Goal: Task Accomplishment & Management: Use online tool/utility

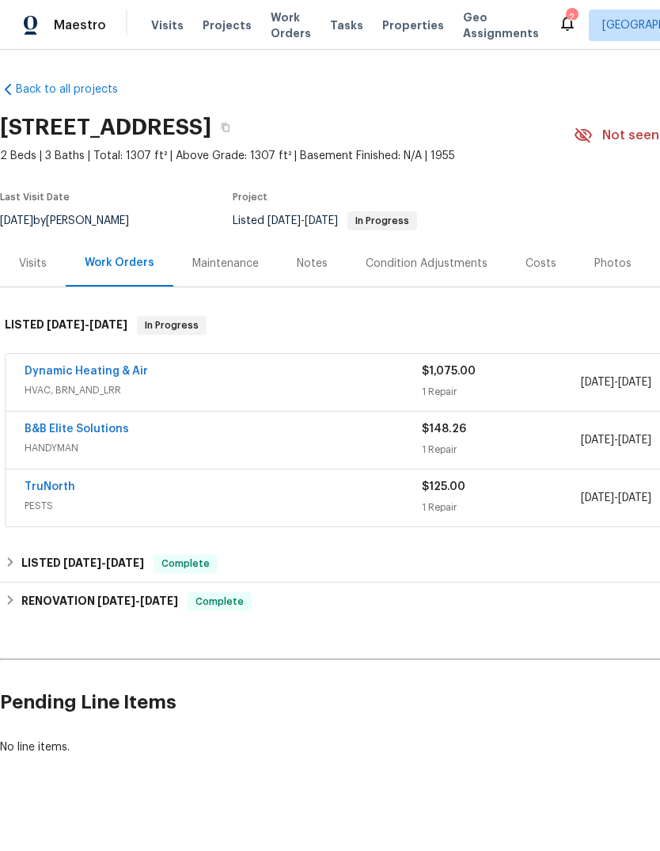
click at [33, 268] on div "Visits" at bounding box center [33, 264] width 28 height 16
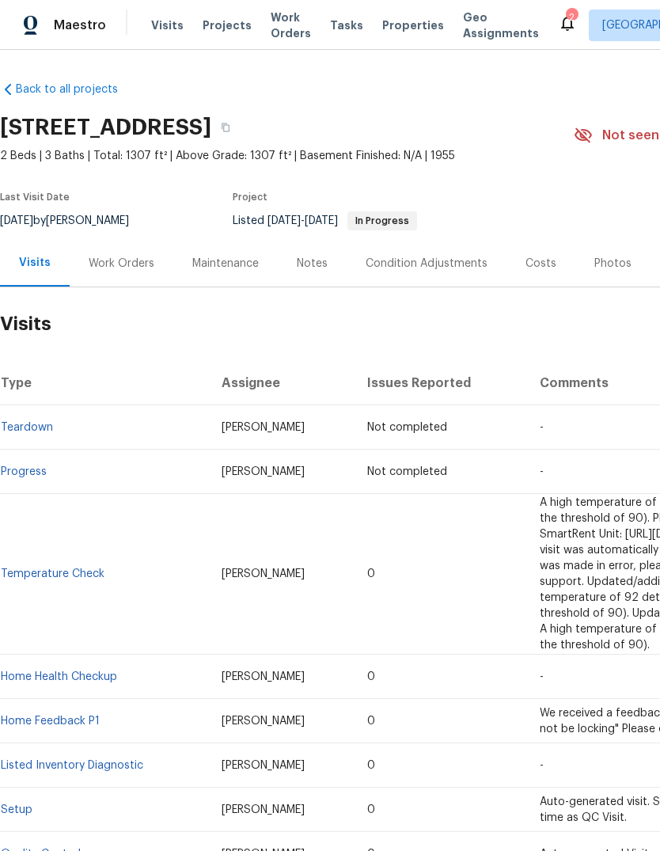
click at [238, 258] on div "Maintenance" at bounding box center [225, 264] width 67 height 16
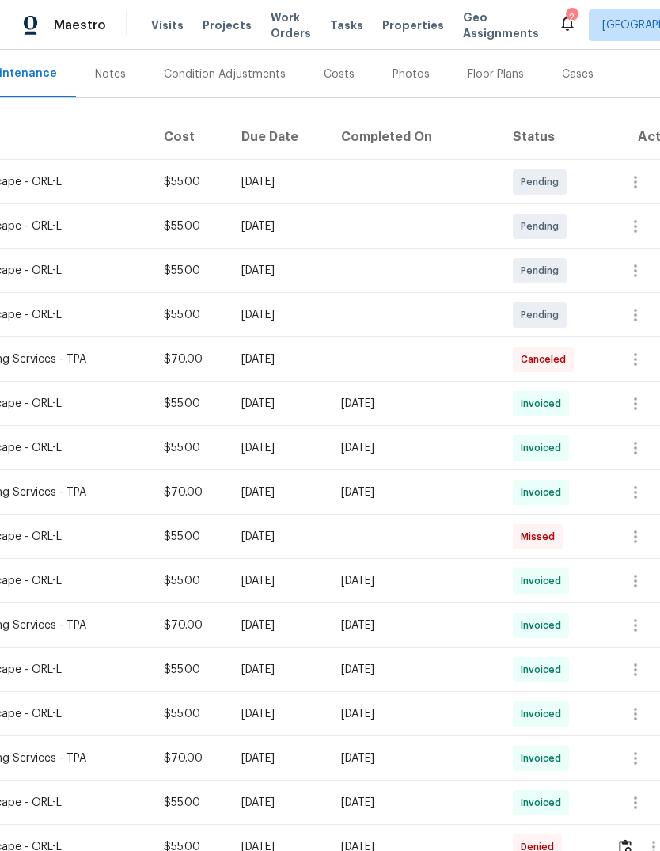
scroll to position [180, 222]
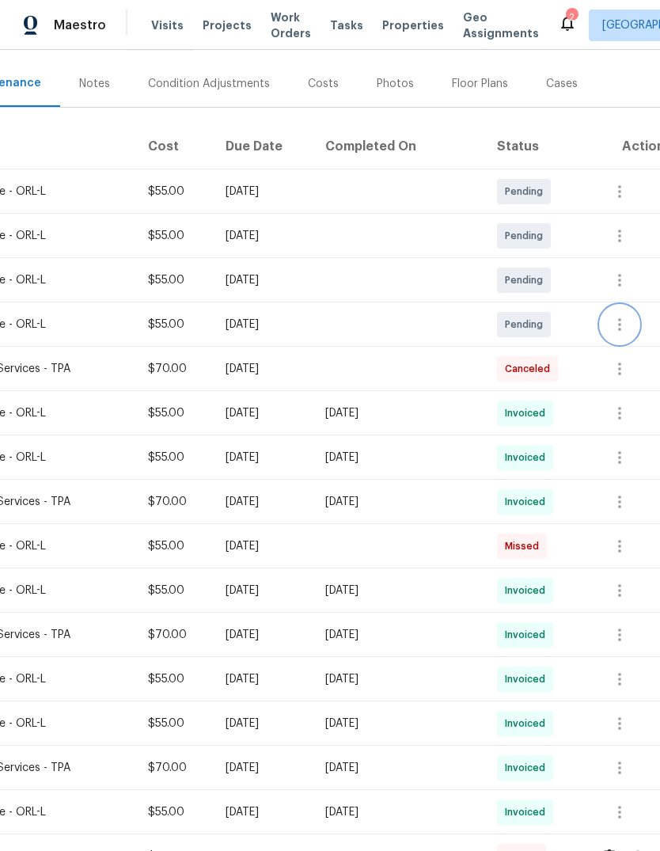
click at [627, 327] on icon "button" at bounding box center [620, 324] width 19 height 19
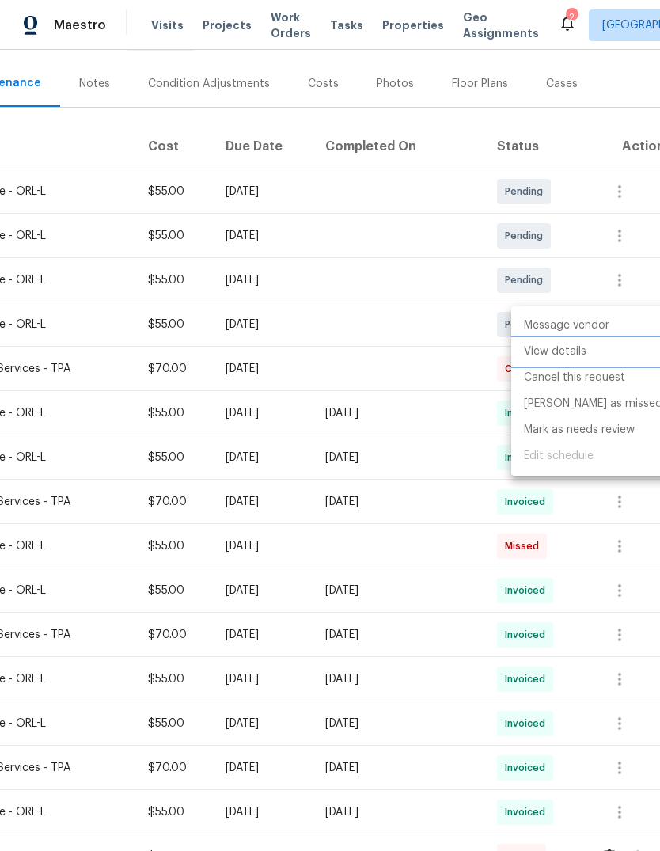
click at [602, 353] on li "View details" at bounding box center [594, 352] width 164 height 26
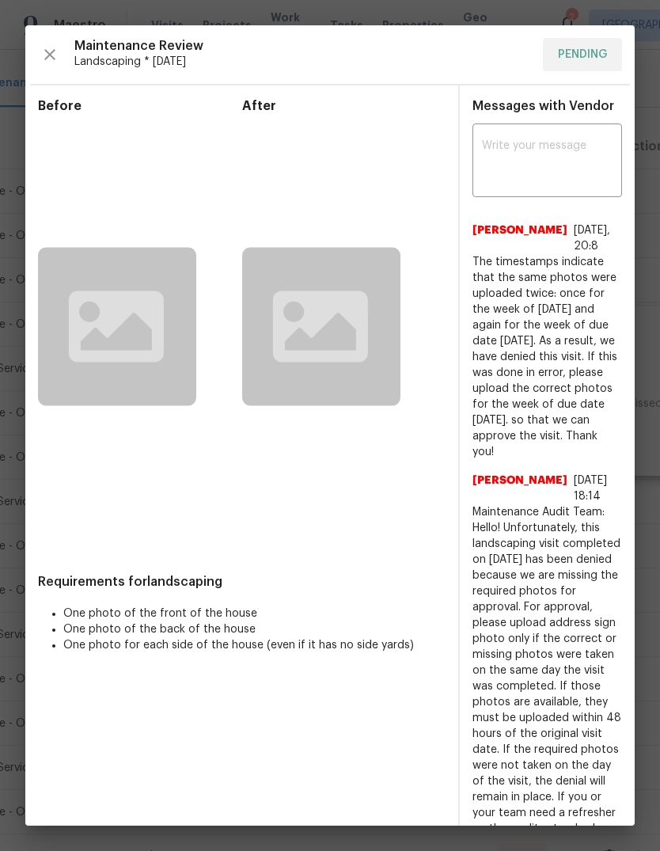
scroll to position [0, 0]
click at [107, 356] on rect at bounding box center [117, 327] width 158 height 158
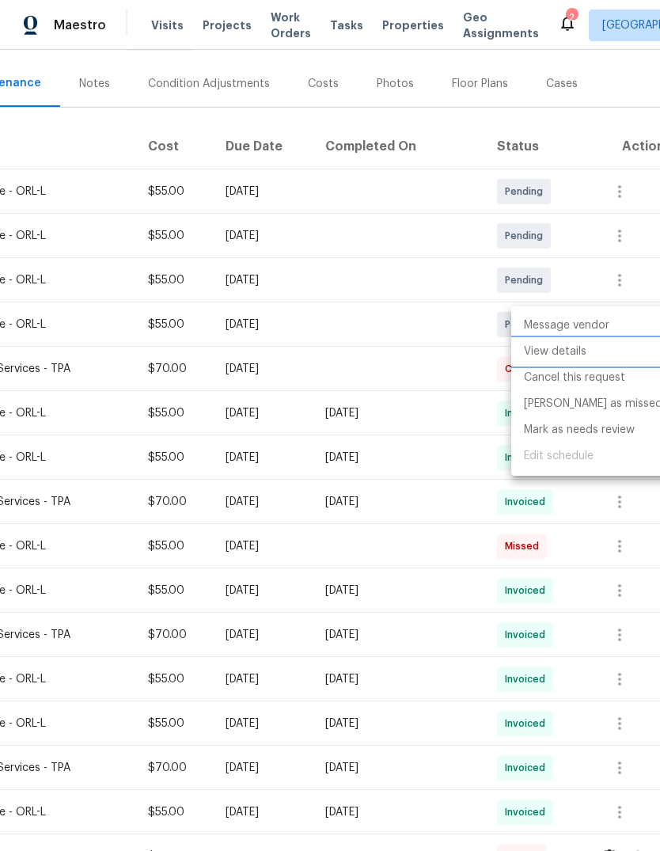
click at [161, 656] on div at bounding box center [330, 425] width 660 height 851
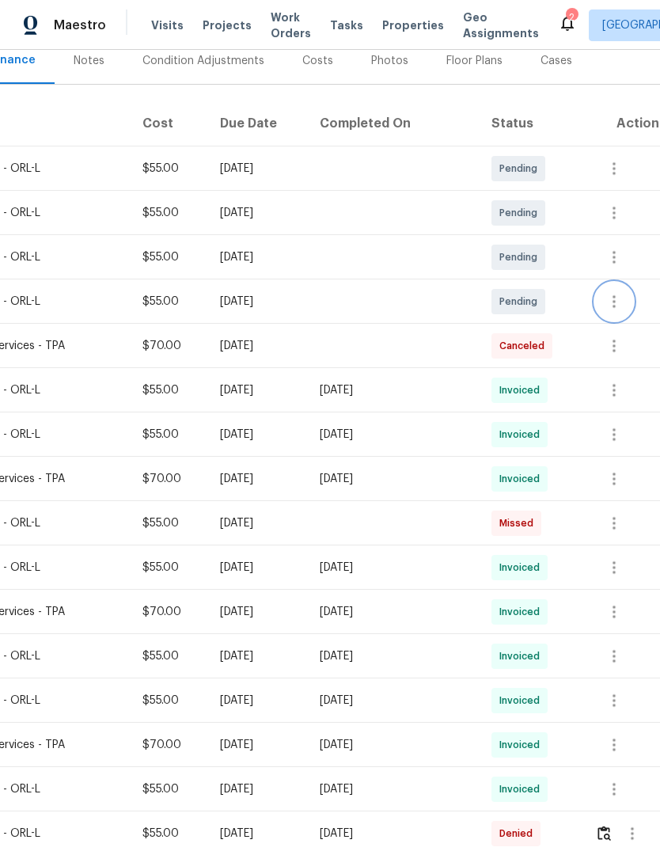
scroll to position [203, 229]
click at [622, 391] on icon "button" at bounding box center [612, 390] width 19 height 19
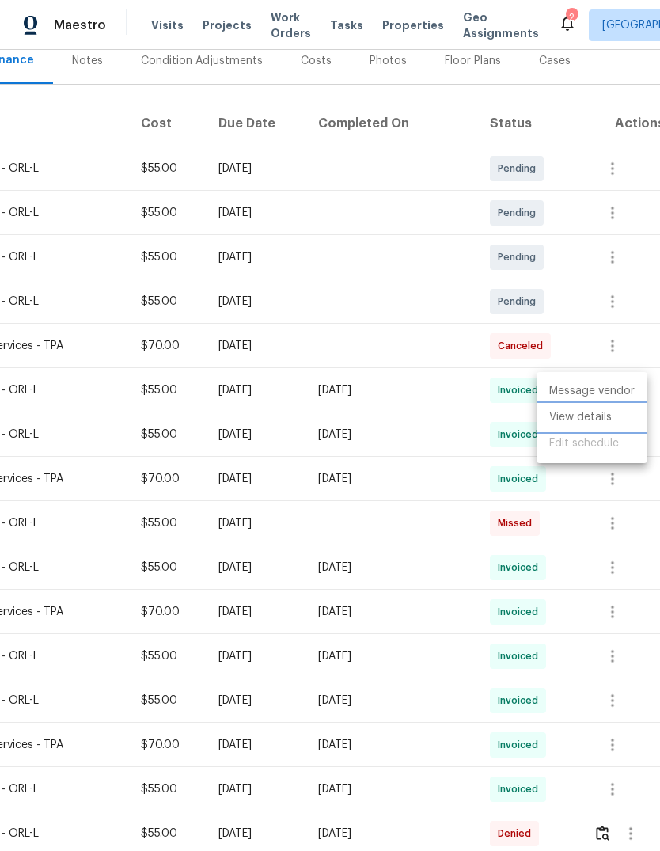
click at [600, 417] on li "View details" at bounding box center [592, 418] width 111 height 26
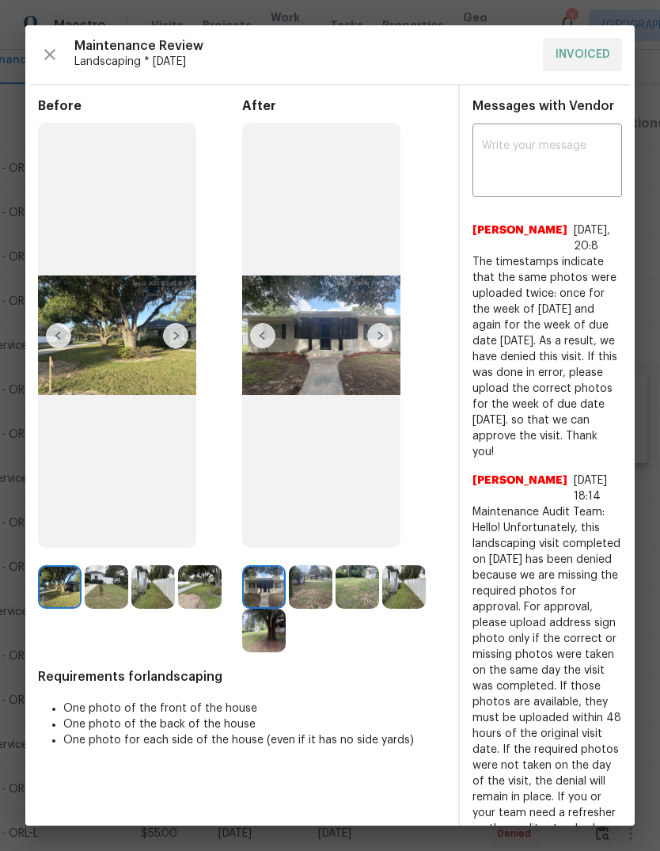
click at [383, 348] on img at bounding box center [379, 335] width 25 height 25
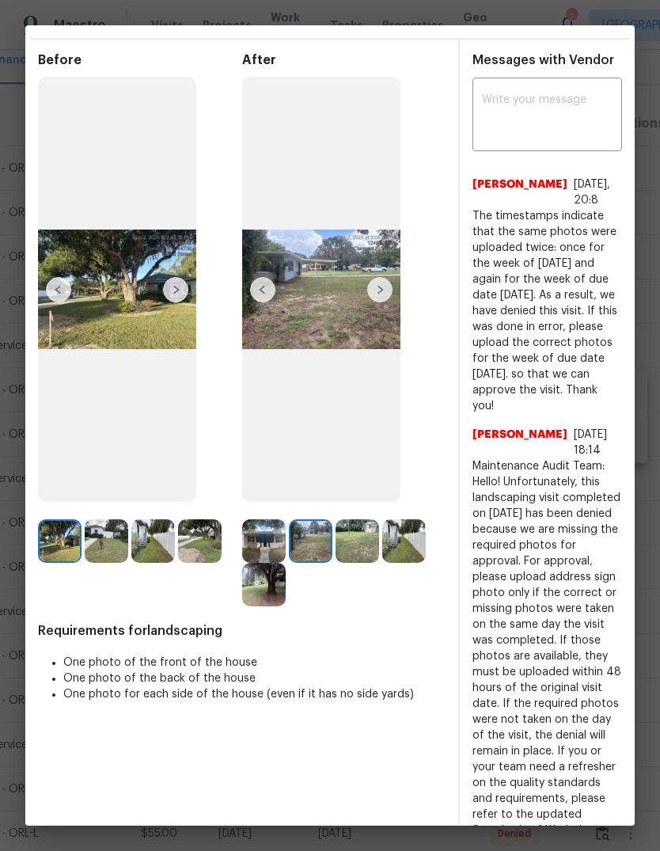
scroll to position [44, 0]
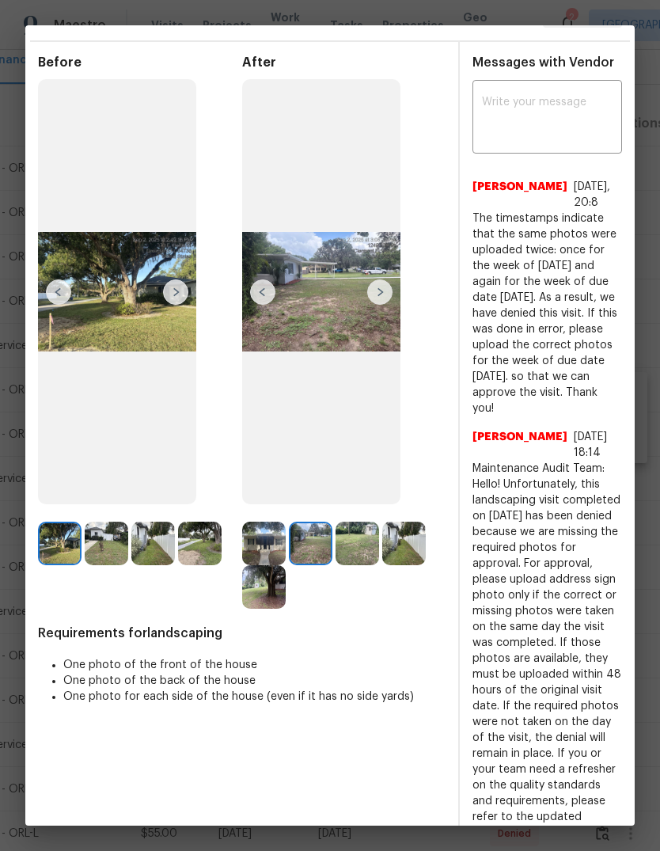
click at [266, 305] on img at bounding box center [262, 292] width 25 height 25
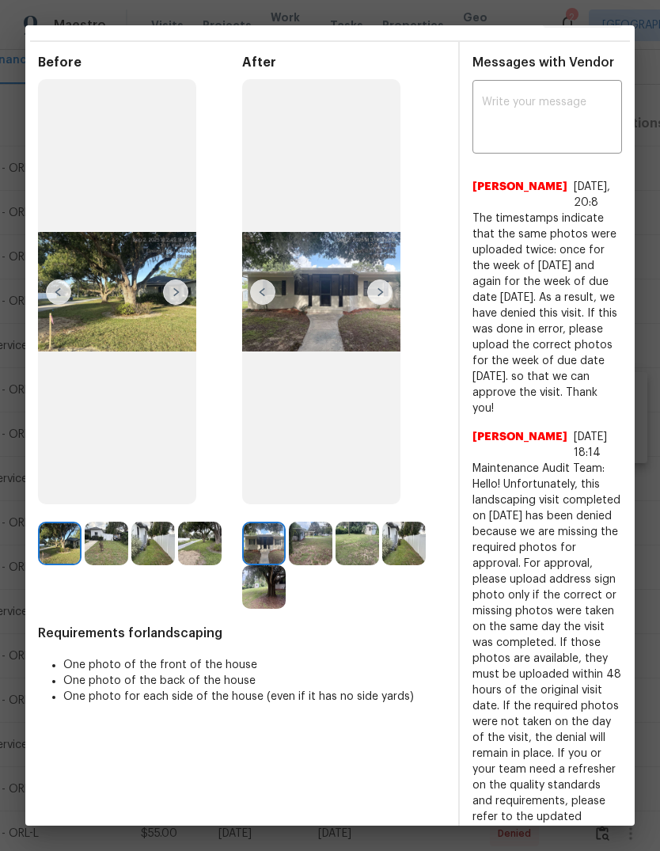
click at [172, 299] on img at bounding box center [175, 292] width 25 height 25
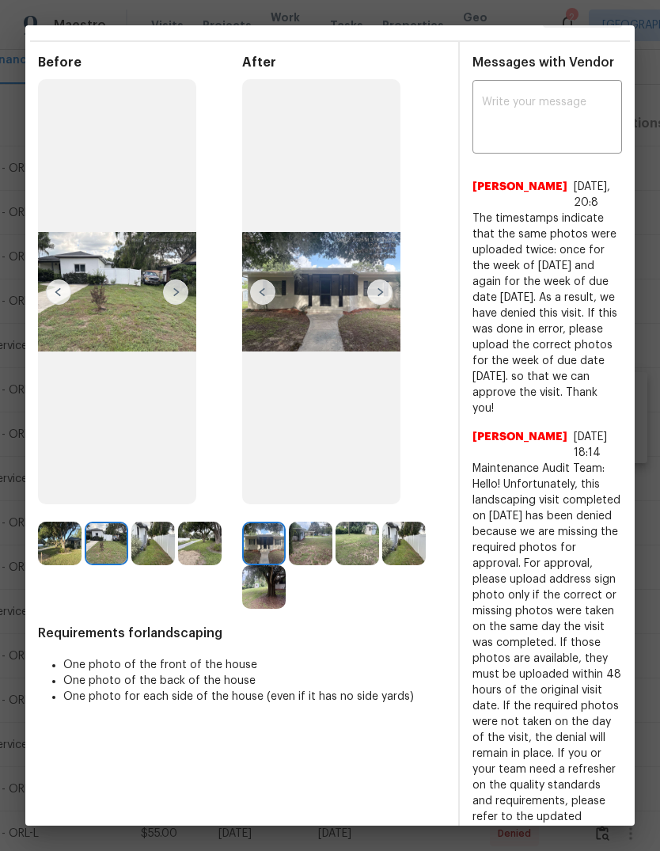
click at [179, 303] on img at bounding box center [175, 292] width 25 height 25
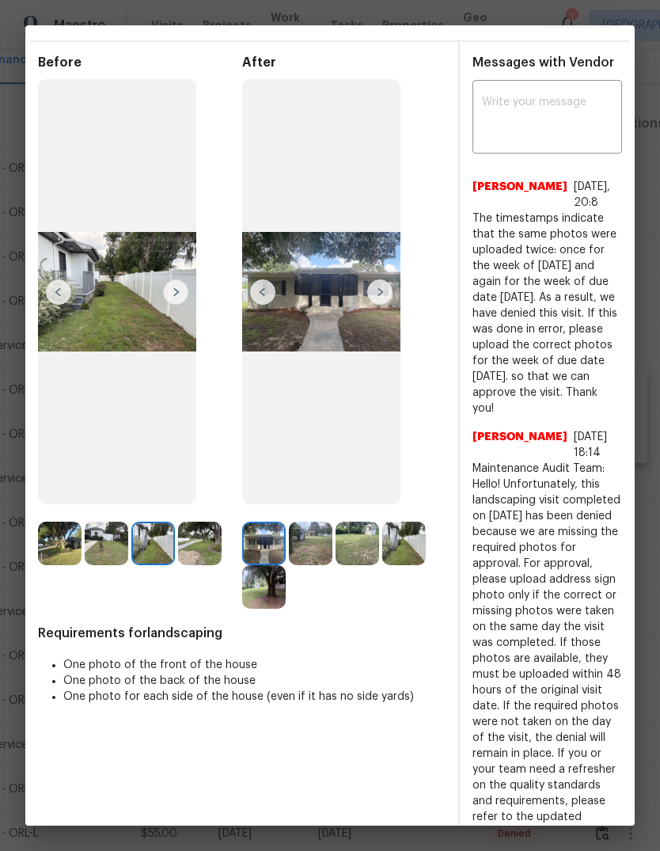
click at [182, 300] on img at bounding box center [175, 292] width 25 height 25
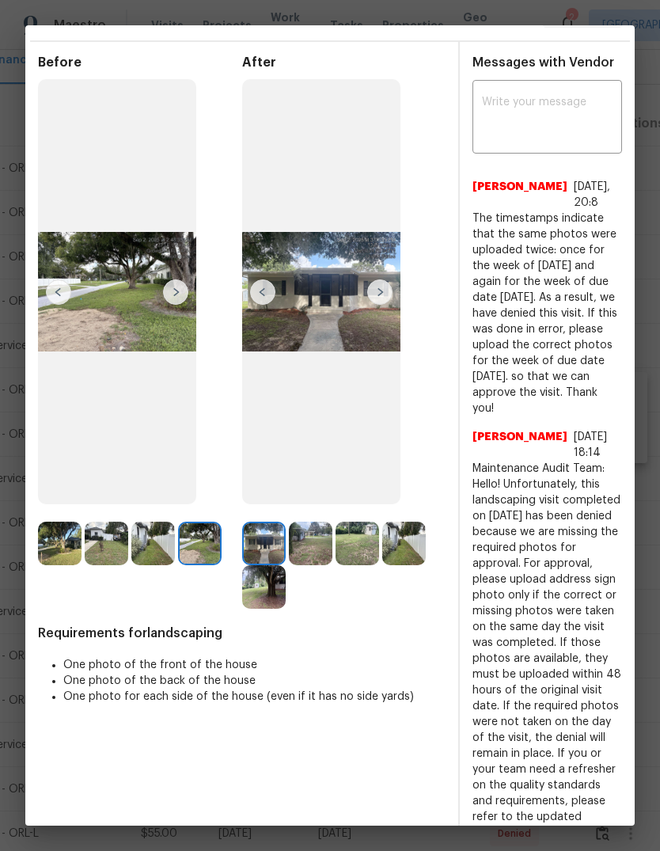
click at [181, 305] on img at bounding box center [175, 292] width 25 height 25
click at [62, 305] on img at bounding box center [58, 292] width 25 height 25
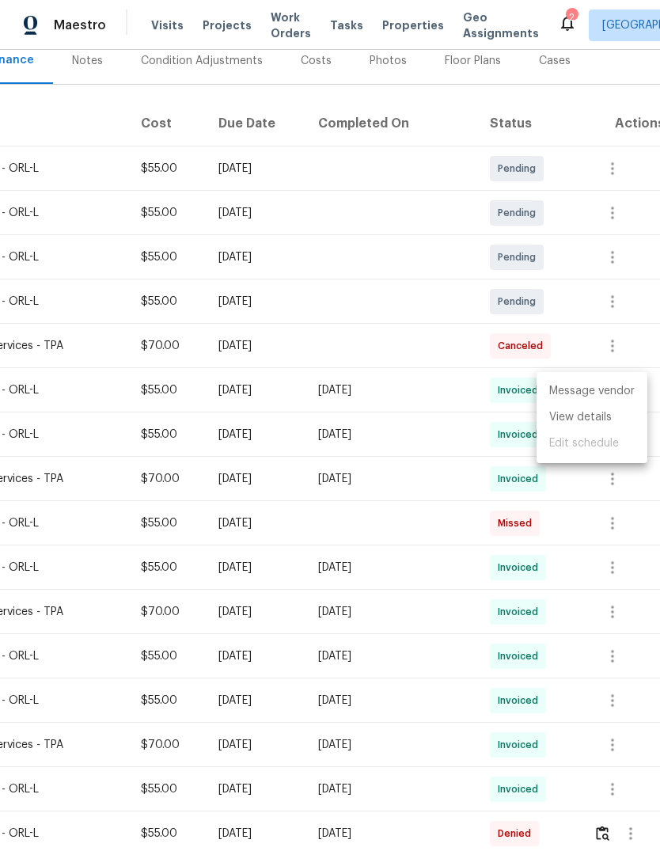
click at [642, 675] on div at bounding box center [330, 425] width 660 height 851
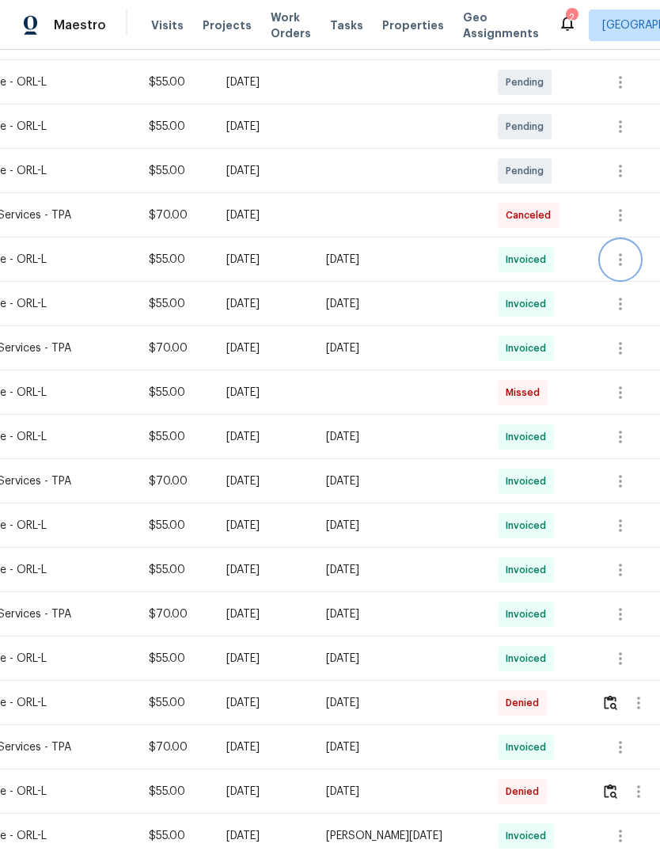
scroll to position [333, 222]
click at [636, 705] on icon "button" at bounding box center [638, 703] width 19 height 19
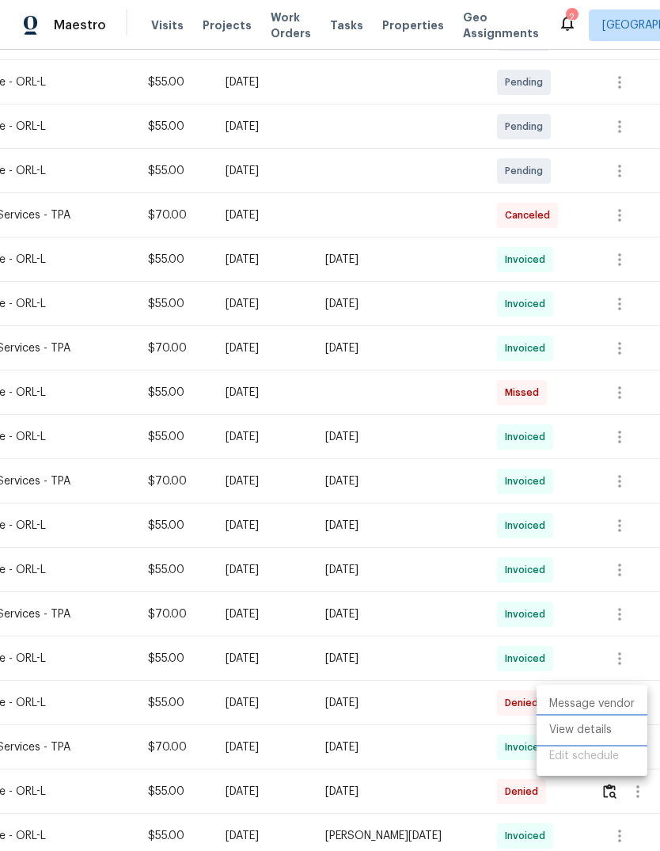
click at [603, 732] on li "View details" at bounding box center [592, 730] width 111 height 26
click at [577, 573] on div at bounding box center [330, 425] width 660 height 851
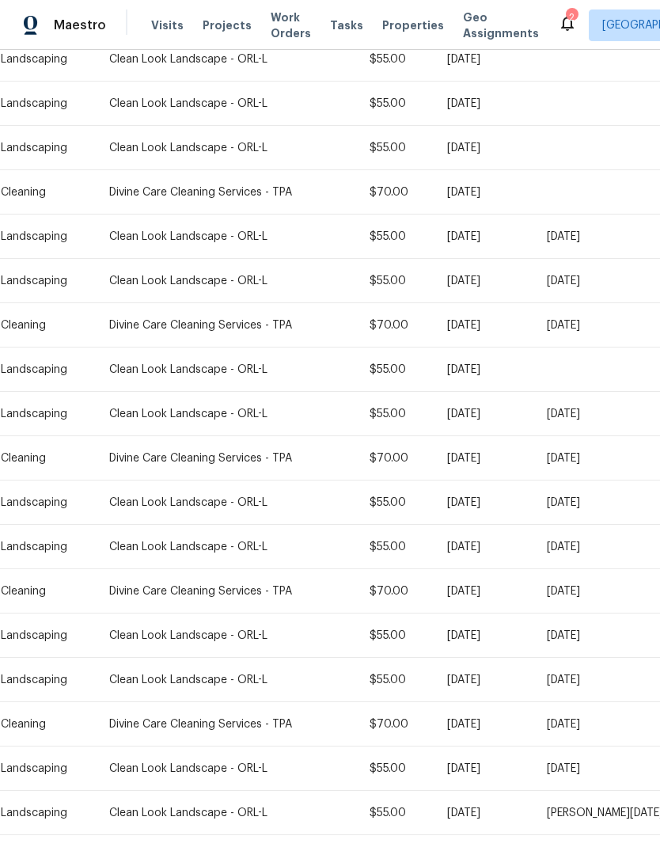
scroll to position [357, 0]
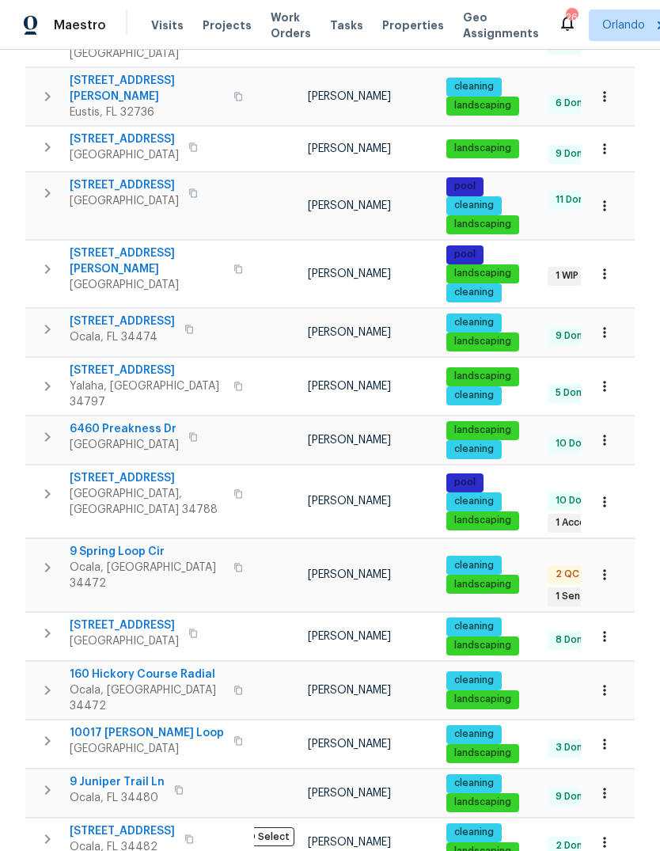
scroll to position [782, 0]
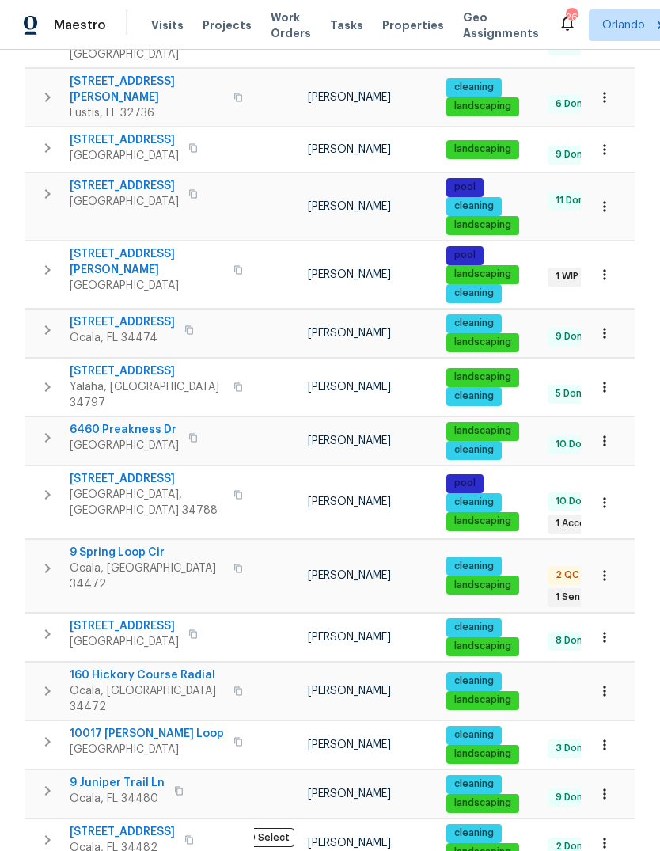
click at [78, 726] on span "10017 Weathers Loop" at bounding box center [147, 734] width 154 height 16
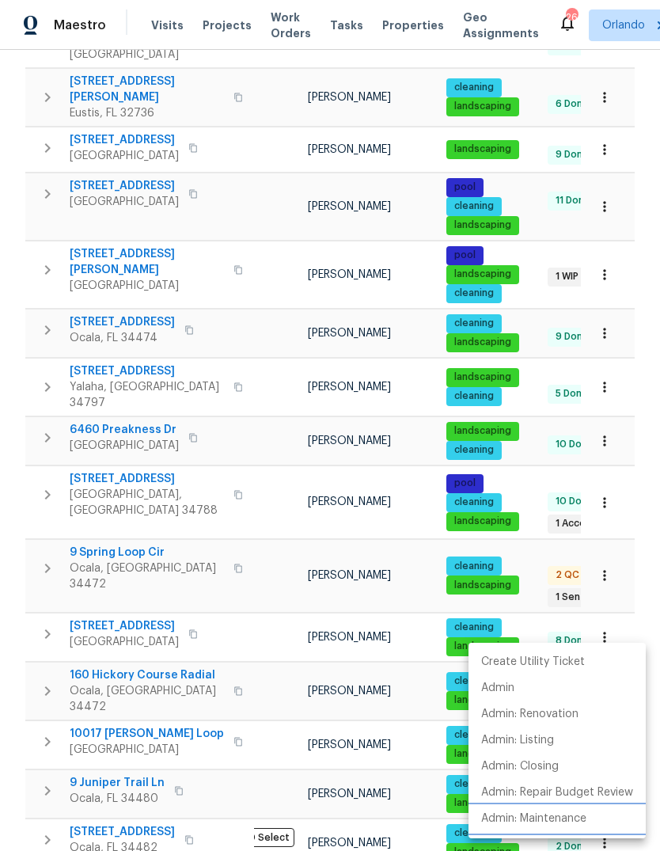
click at [589, 817] on li "Admin: Maintenance" at bounding box center [557, 819] width 177 height 26
click at [71, 804] on div at bounding box center [330, 425] width 660 height 851
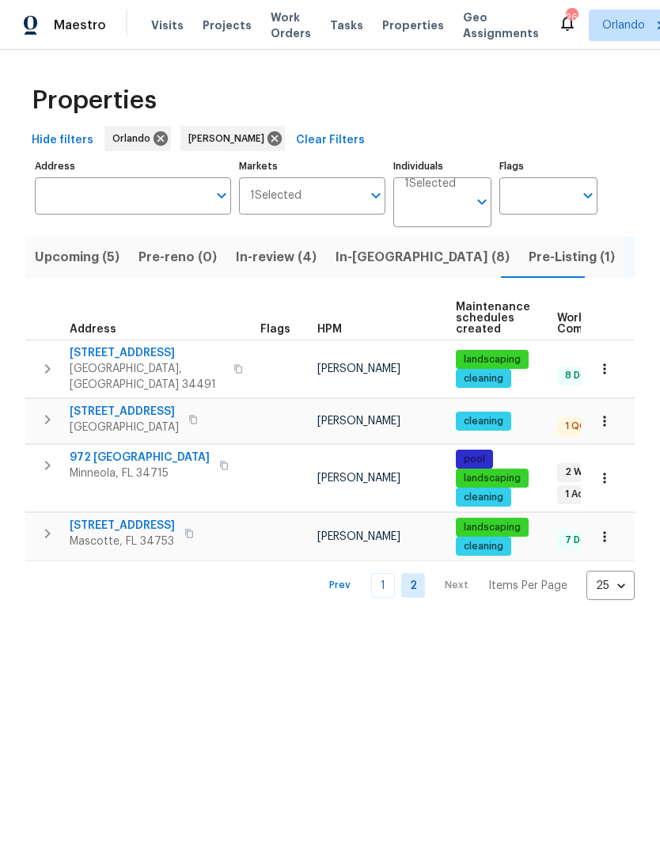
click at [87, 451] on span "972 Forest Hill Dr" at bounding box center [140, 458] width 140 height 16
click at [157, 626] on html "Maestro Visits Projects Work Orders Tasks Properties Geo Assignments 26 Orlando…" at bounding box center [330, 313] width 660 height 626
click at [610, 529] on icon "button" at bounding box center [605, 537] width 16 height 16
click at [581, 699] on div at bounding box center [330, 425] width 660 height 851
click at [93, 518] on span "1726 Sunset Ridge Dr" at bounding box center [122, 526] width 105 height 16
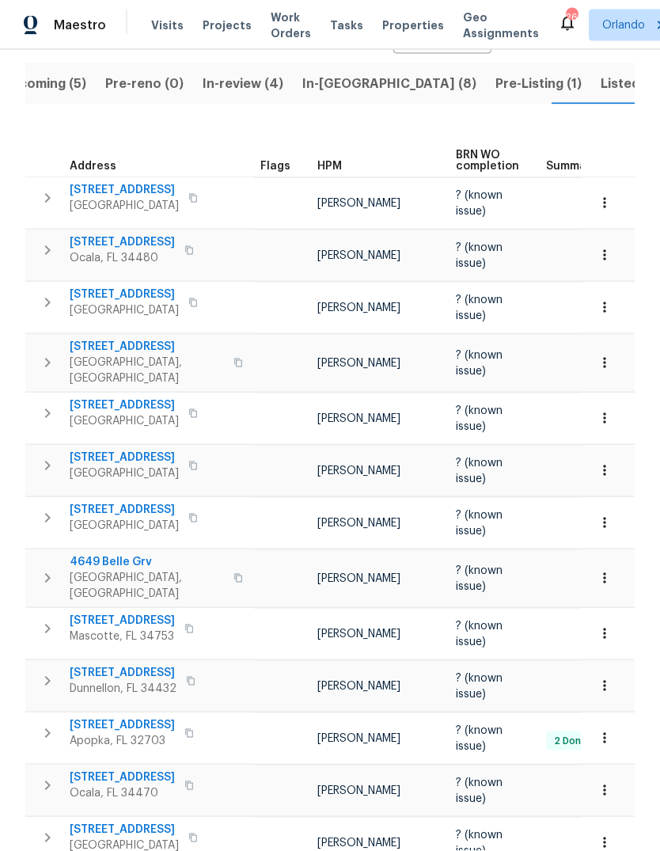
scroll to position [59, 0]
click at [599, 561] on button "button" at bounding box center [605, 578] width 35 height 35
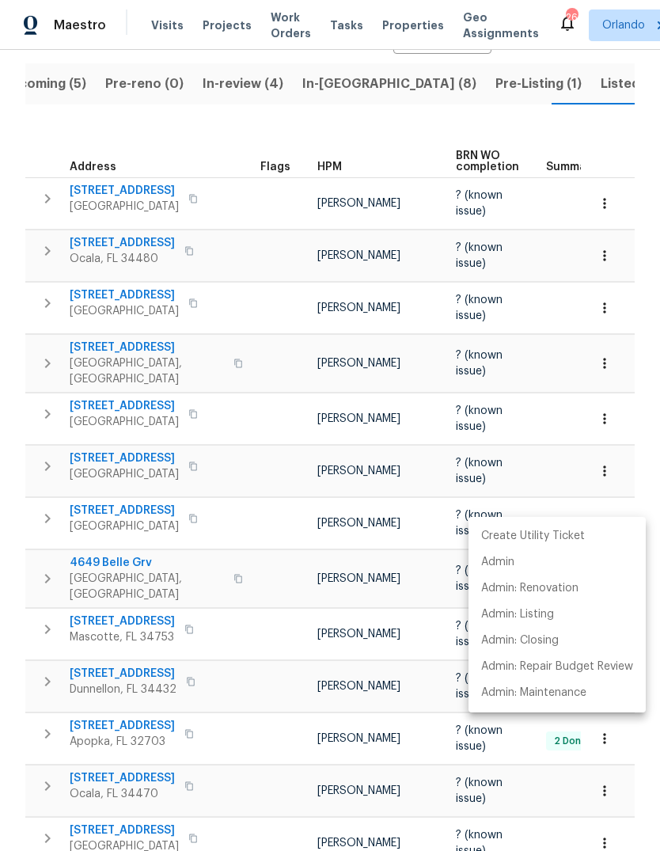
click at [22, 604] on div at bounding box center [330, 425] width 660 height 851
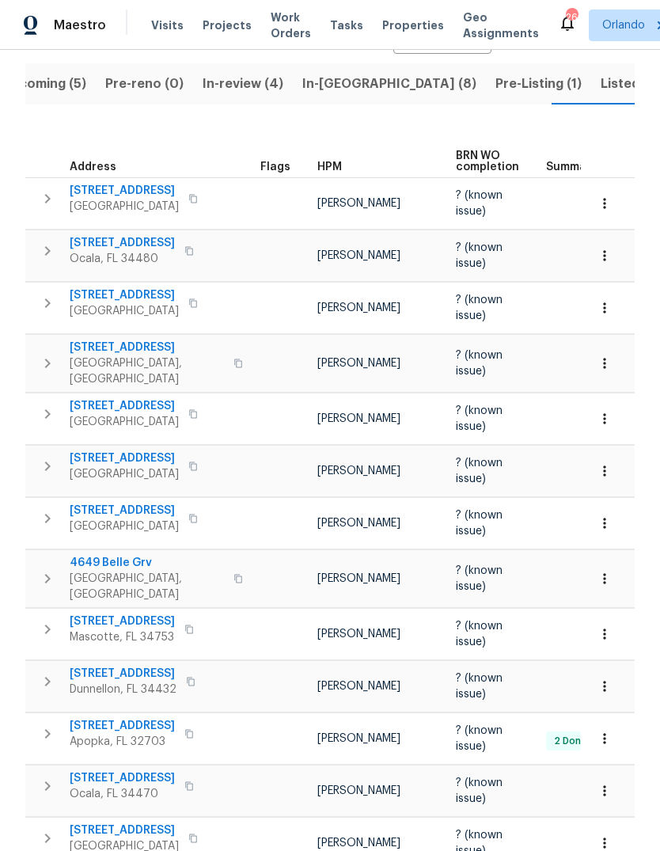
click at [601, 626] on icon "button" at bounding box center [605, 634] width 16 height 16
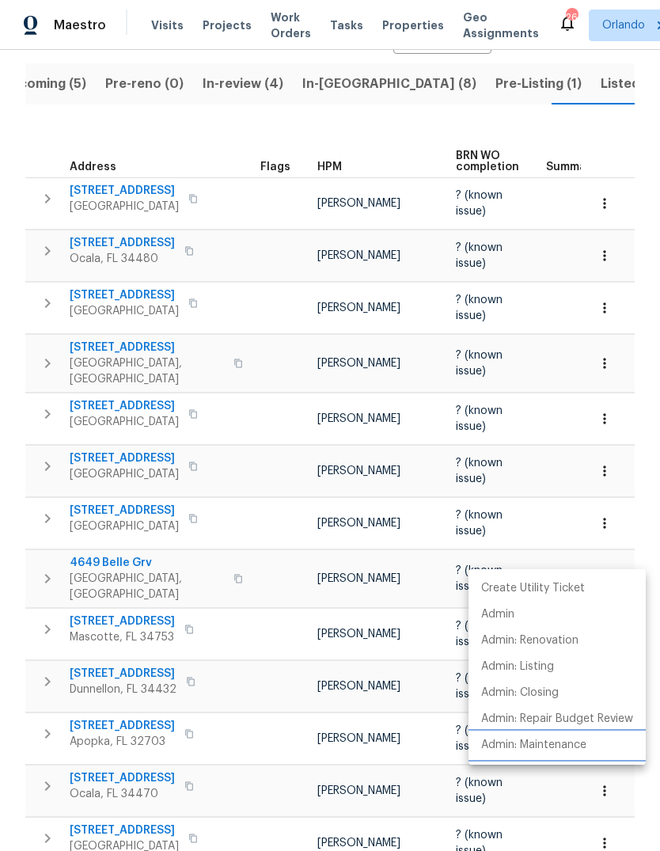
click at [582, 744] on p "Admin: Maintenance" at bounding box center [533, 745] width 105 height 17
click at [79, 820] on div at bounding box center [330, 425] width 660 height 851
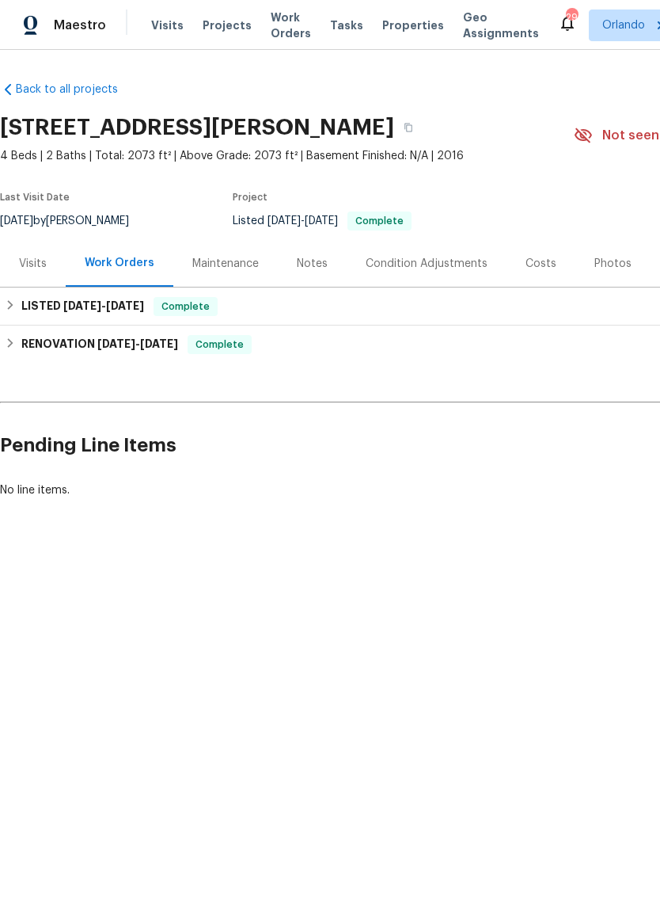
click at [233, 260] on div "Maintenance" at bounding box center [225, 264] width 67 height 16
click at [219, 254] on div "Maintenance" at bounding box center [225, 263] width 105 height 47
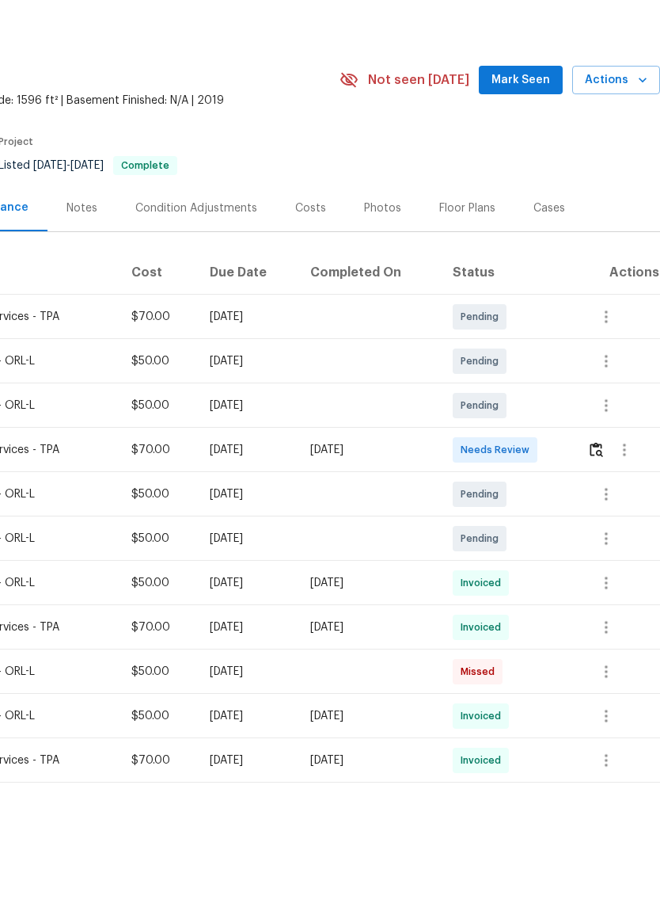
scroll to position [0, 234]
click at [613, 584] on icon "button" at bounding box center [606, 593] width 19 height 19
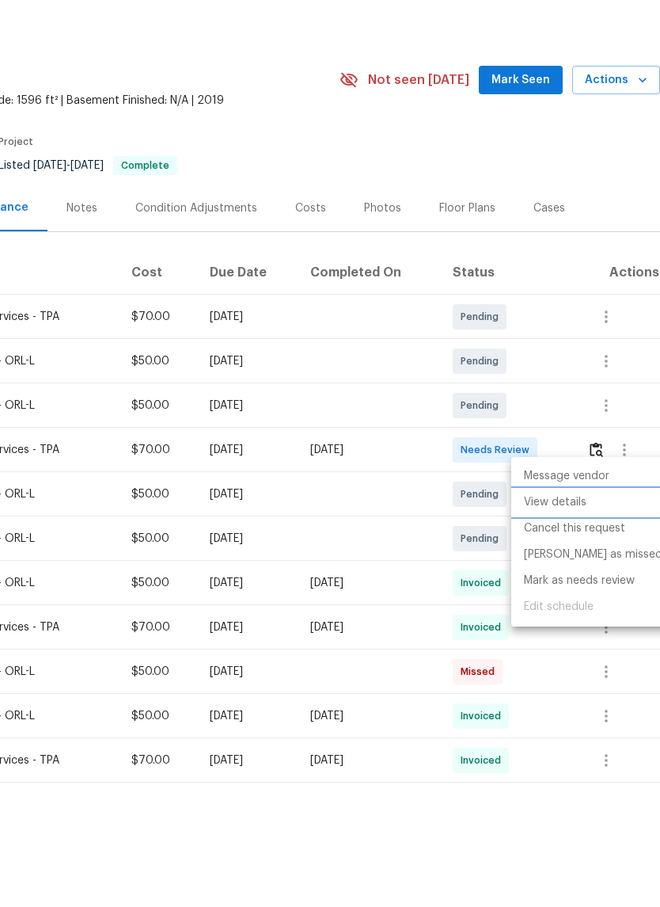
click at [587, 545] on li "View details" at bounding box center [594, 558] width 164 height 26
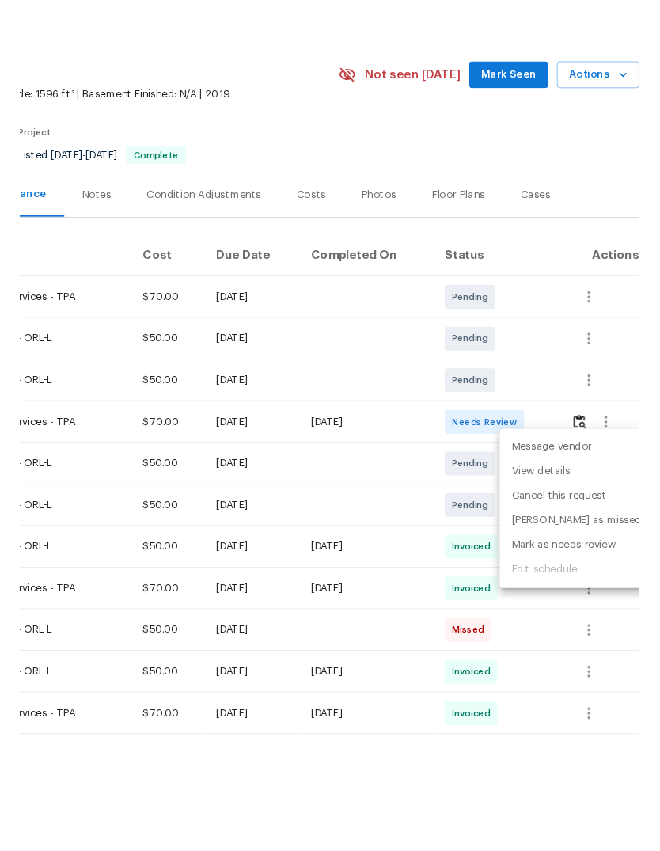
scroll to position [59, 0]
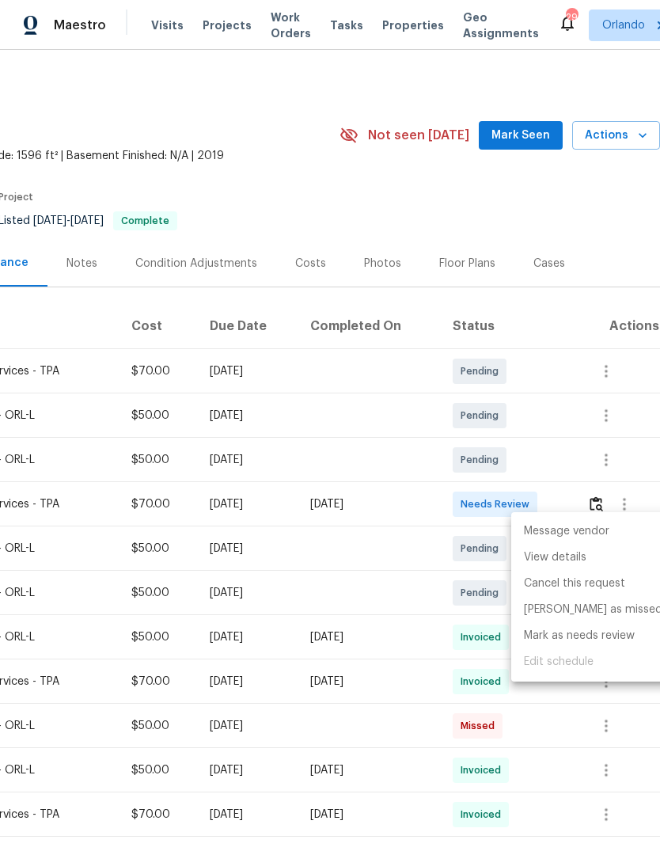
click at [525, 128] on div at bounding box center [330, 425] width 660 height 851
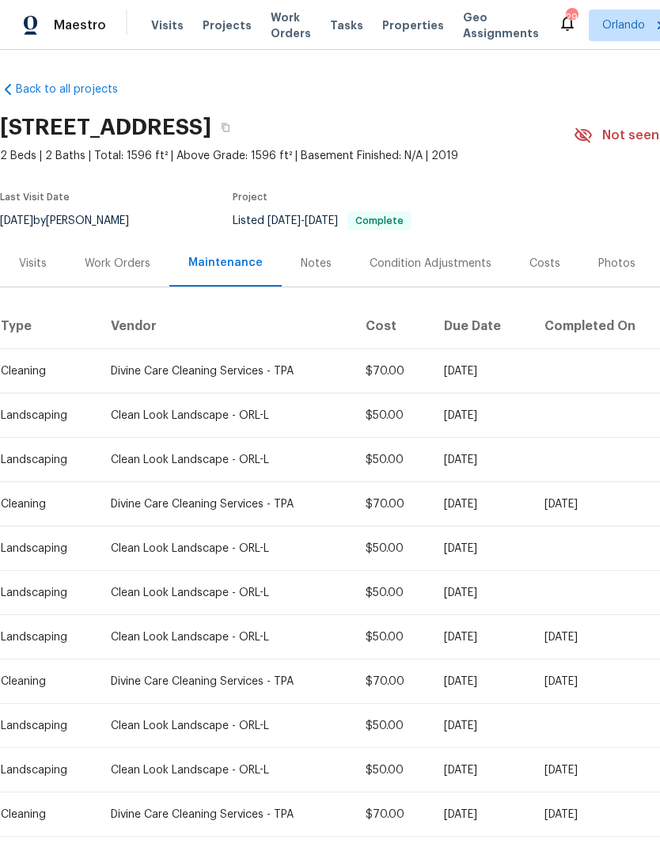
scroll to position [0, 0]
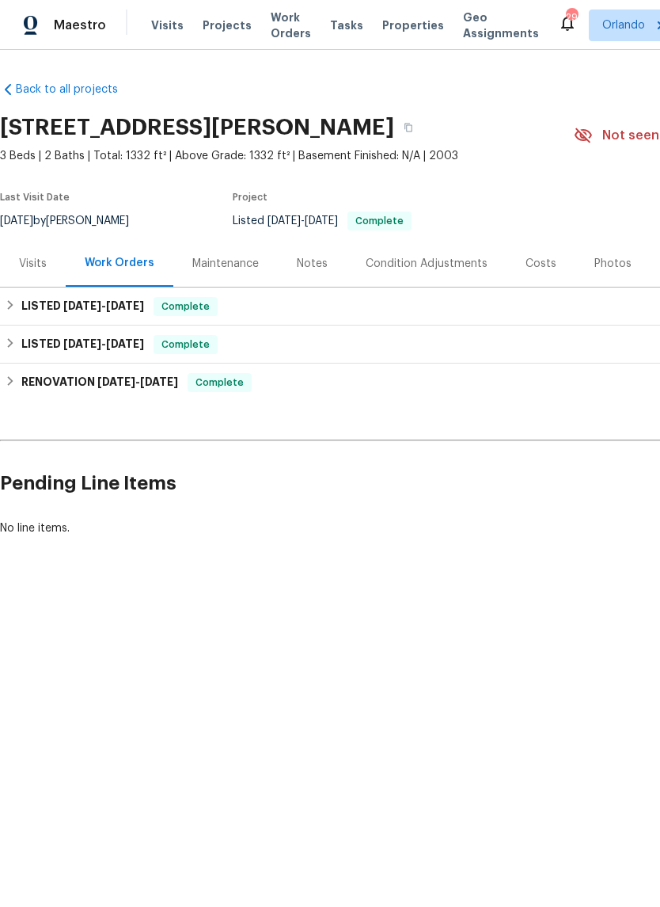
click at [228, 256] on div "Maintenance" at bounding box center [225, 264] width 67 height 16
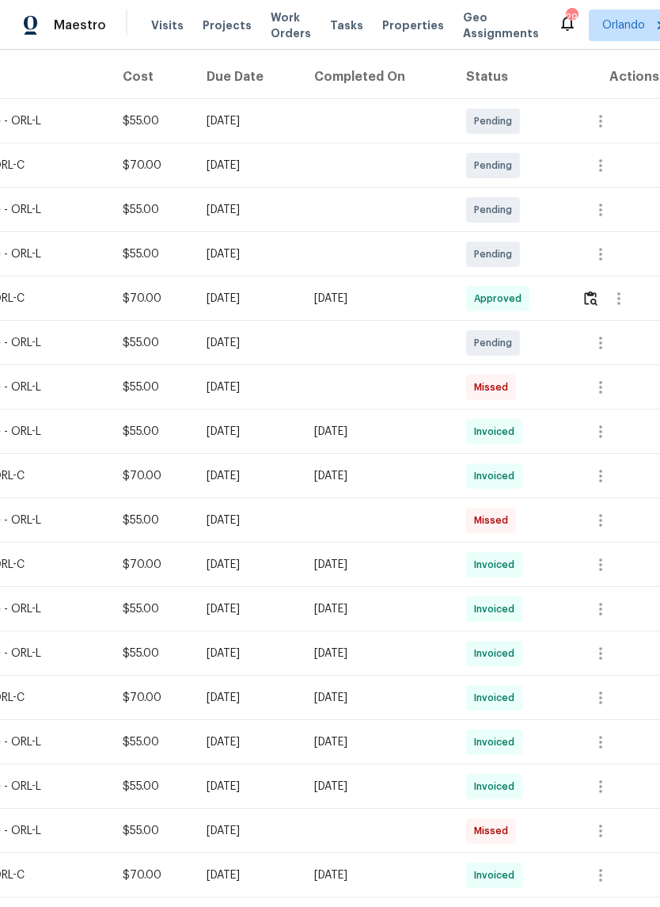
scroll to position [251, 234]
click at [609, 346] on icon "button" at bounding box center [601, 342] width 19 height 19
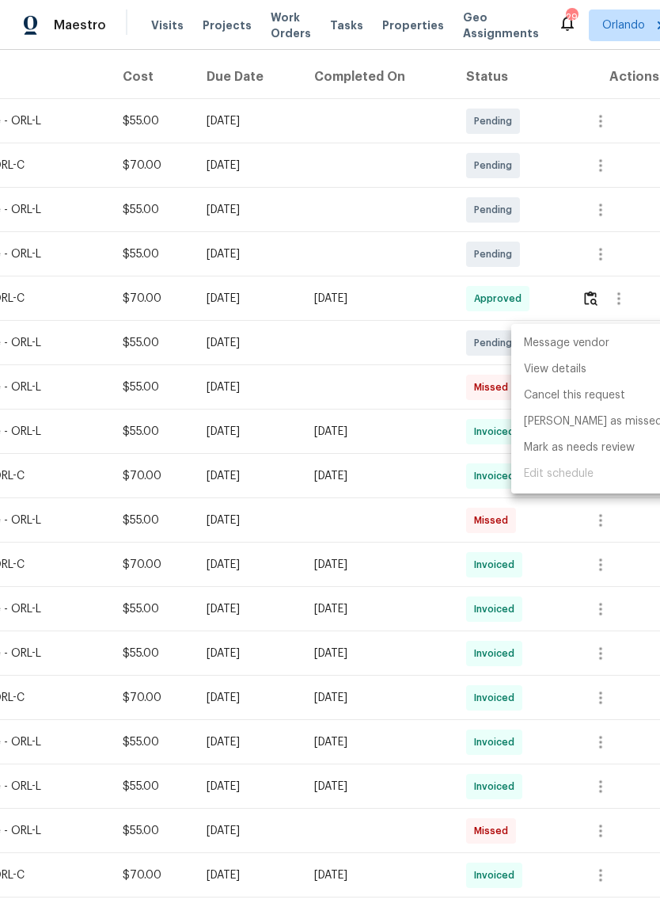
click at [590, 377] on li "View details" at bounding box center [594, 369] width 164 height 26
click at [98, 607] on div at bounding box center [330, 453] width 660 height 907
